Goal: Find contact information: Obtain details needed to contact an individual or organization

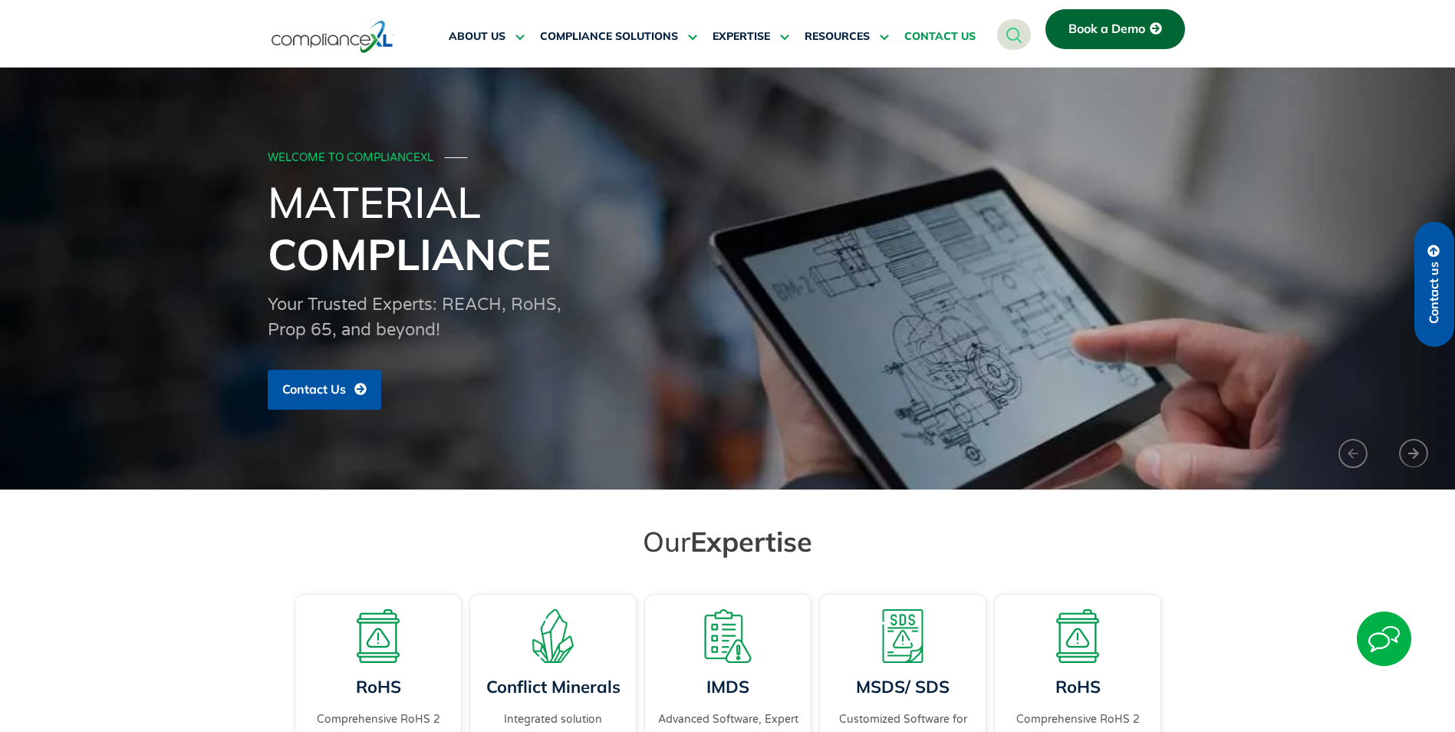
click at [933, 34] on span "CONTACT US" at bounding box center [940, 37] width 71 height 14
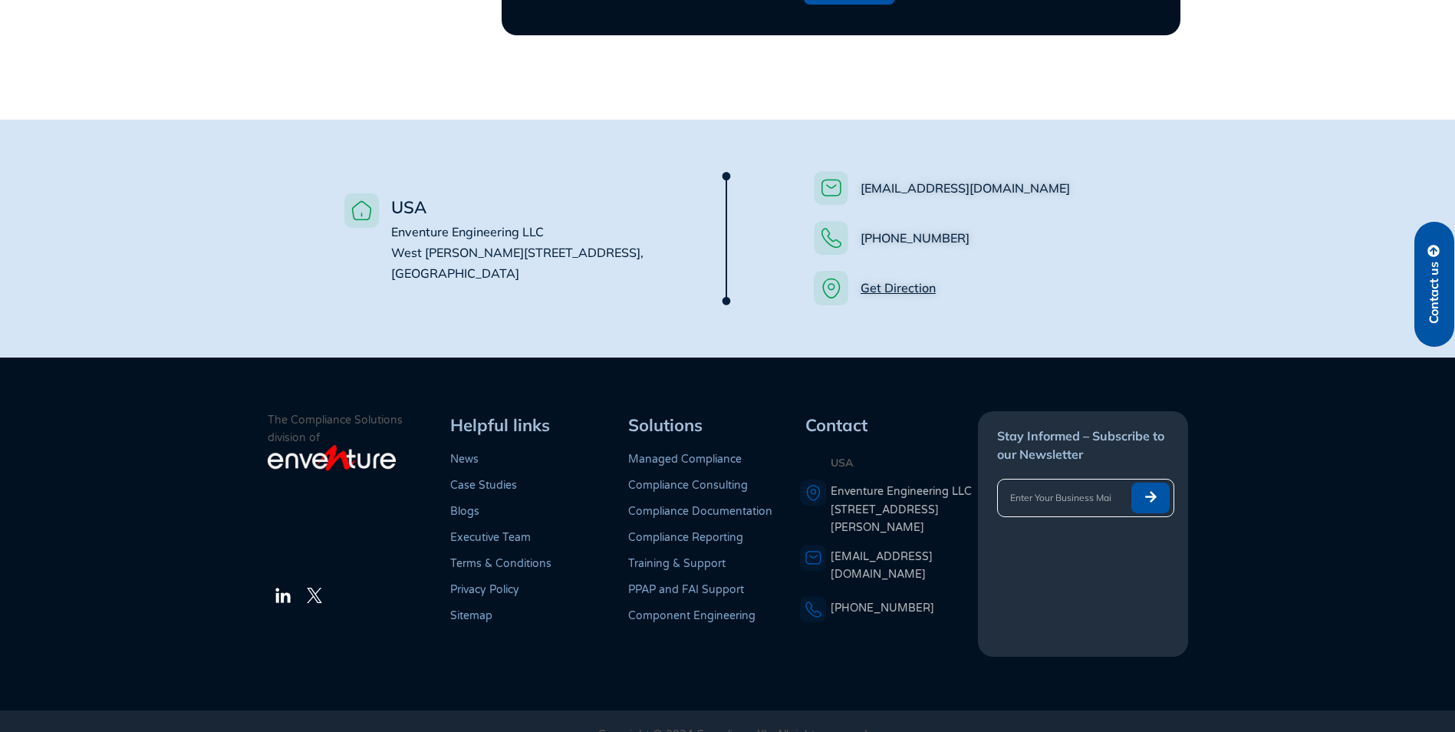
scroll to position [1088, 0]
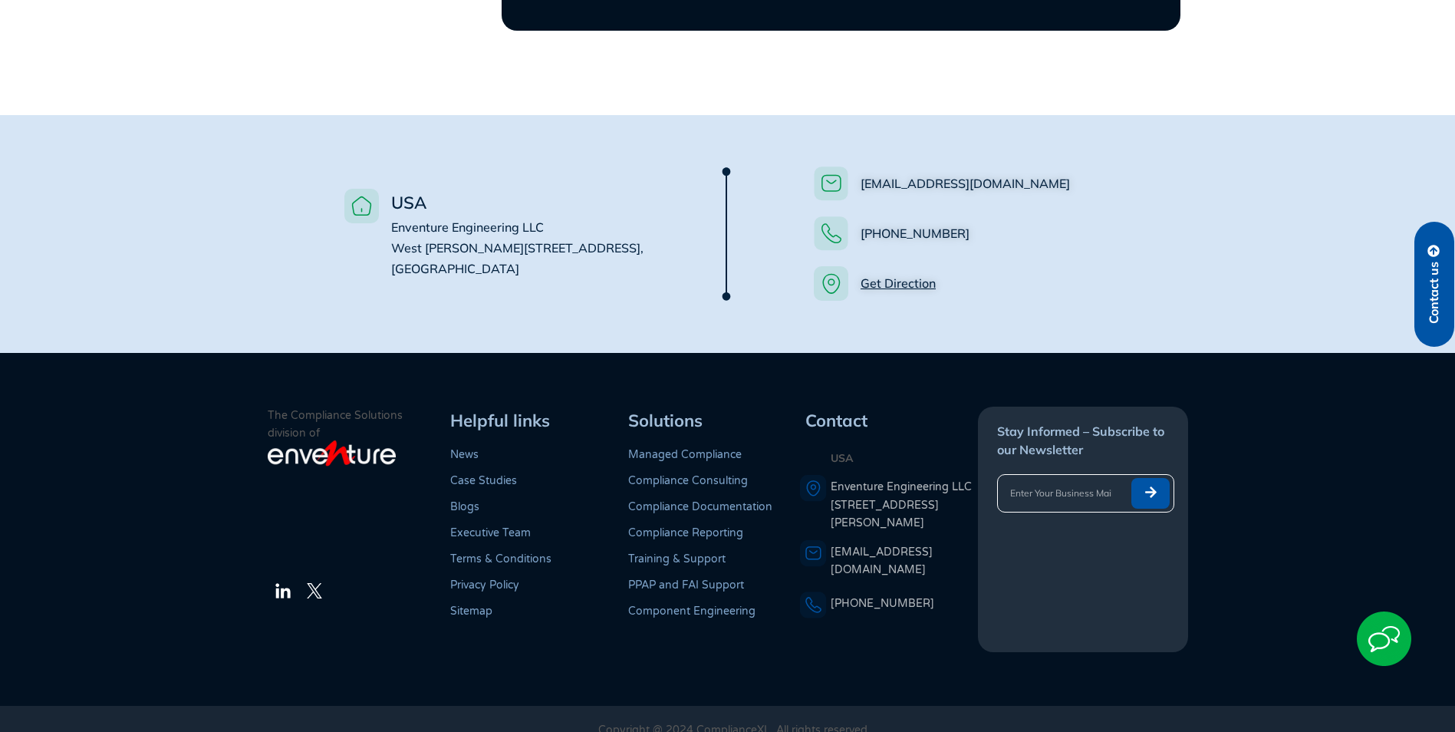
drag, startPoint x: 500, startPoint y: 247, endPoint x: 391, endPoint y: 209, distance: 115.5
click at [391, 209] on span "USA Enventure Engineering LLC West Wacker Drive, #4500, Chicago, IL 60601" at bounding box center [515, 234] width 256 height 91
drag, startPoint x: 391, startPoint y: 209, endPoint x: 410, endPoint y: 222, distance: 23.2
copy span "Enventure Engineering LLC West Wacker Drive, #4500, Chicago, IL 60601"
